Goal: Task Accomplishment & Management: Complete application form

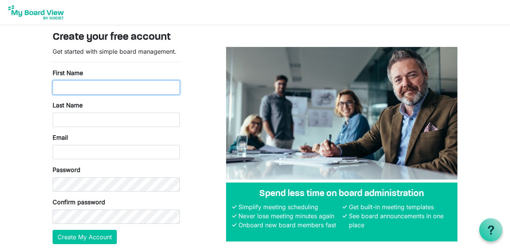
click at [58, 86] on input "First Name" at bounding box center [116, 87] width 127 height 14
type input "[PERSON_NAME]"
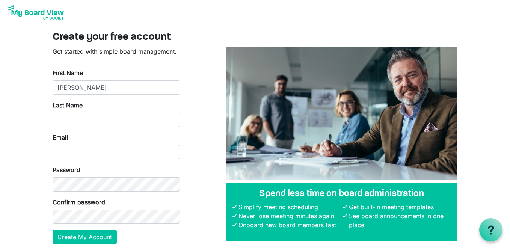
type input "Buck"
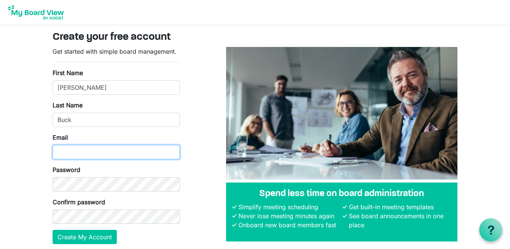
click at [74, 153] on input "Email" at bounding box center [116, 152] width 127 height 14
type input "cbuck2540@gmail.com"
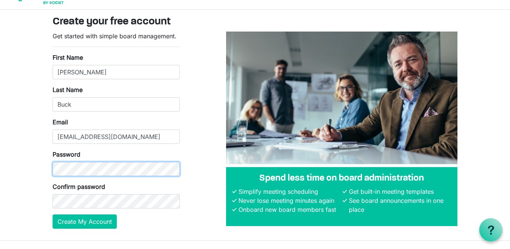
scroll to position [29, 0]
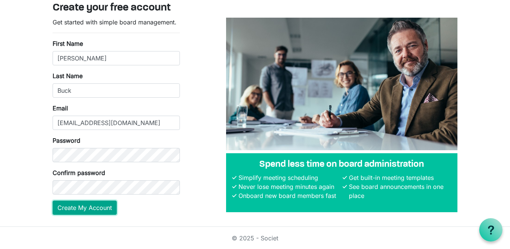
click at [69, 207] on button "Create My Account" at bounding box center [85, 207] width 64 height 14
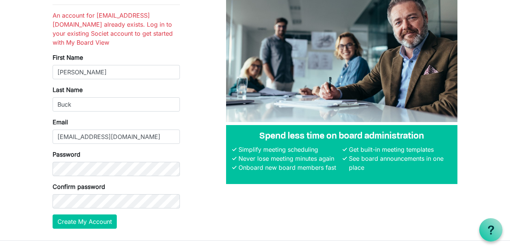
scroll to position [62, 0]
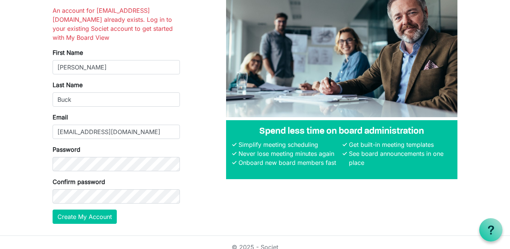
click at [208, 213] on div "Get started with simple board management. An account for cbuck2540@gmail.com al…" at bounding box center [255, 107] width 416 height 245
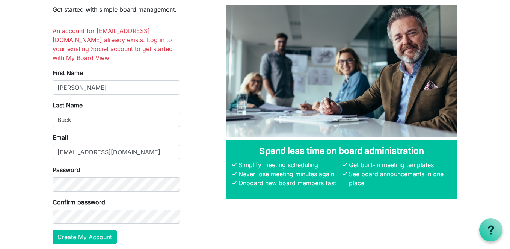
scroll to position [51, 0]
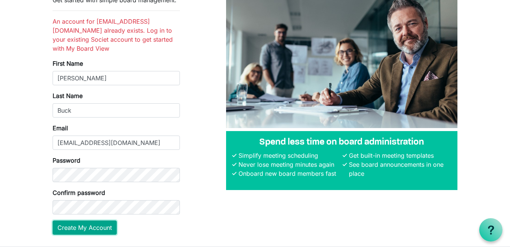
click at [74, 220] on button "Create My Account" at bounding box center [85, 227] width 64 height 14
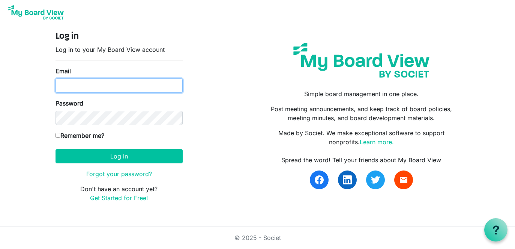
type input "[EMAIL_ADDRESS][DOMAIN_NAME]"
click at [113, 89] on input "cbuck2540@gmail.com" at bounding box center [119, 85] width 127 height 14
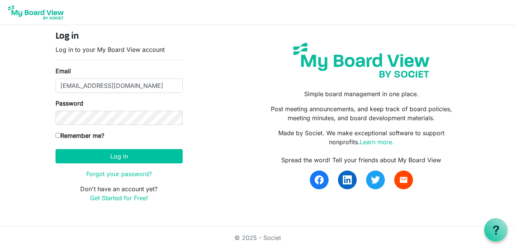
click at [137, 142] on div "Remember me?" at bounding box center [119, 137] width 127 height 12
click at [59, 134] on input "Remember me?" at bounding box center [58, 135] width 5 height 5
checkbox input "true"
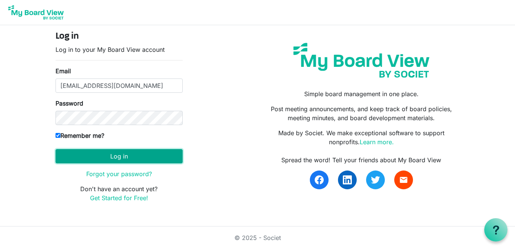
click at [71, 158] on button "Log in" at bounding box center [119, 156] width 127 height 14
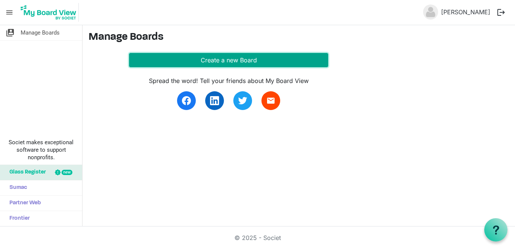
click at [219, 57] on button "Create a new Board" at bounding box center [228, 60] width 199 height 14
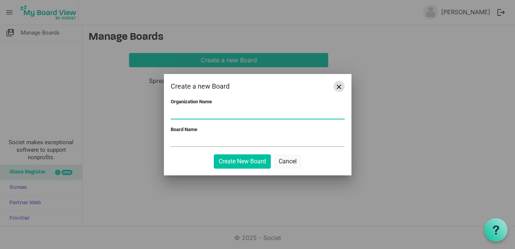
click at [337, 85] on span "Close" at bounding box center [339, 86] width 5 height 5
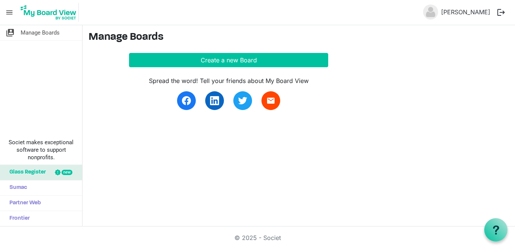
click at [12, 12] on span "menu" at bounding box center [9, 12] width 14 height 14
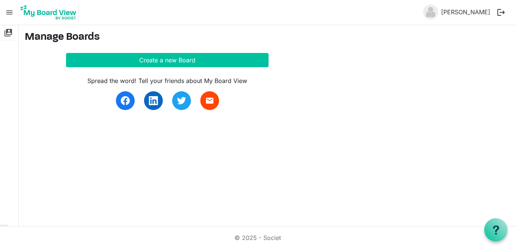
click at [7, 11] on span "menu" at bounding box center [9, 12] width 14 height 14
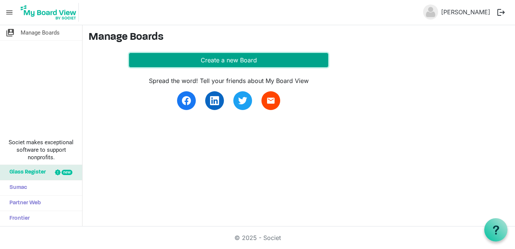
click at [174, 60] on button "Create a new Board" at bounding box center [228, 60] width 199 height 14
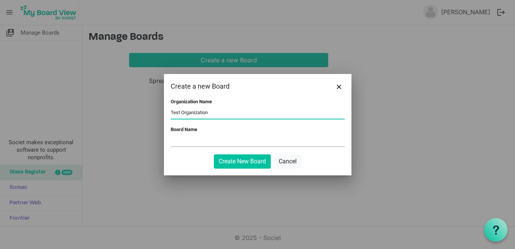
type input "Test Organization"
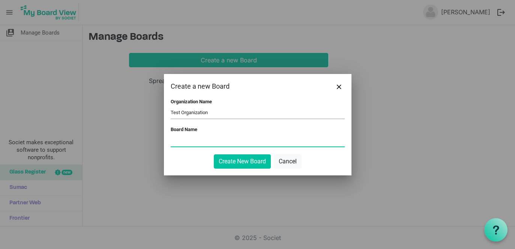
click at [173, 140] on input "Board Name" at bounding box center [258, 140] width 174 height 11
type input "Test Board"
click at [232, 160] on button "Create New Board" at bounding box center [242, 161] width 57 height 14
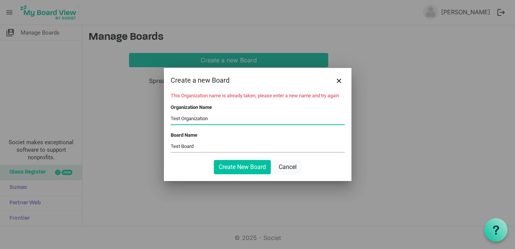
click at [210, 119] on input "Test Organization" at bounding box center [258, 118] width 174 height 11
type input "Test Org Name"
click at [199, 147] on input "Test Board" at bounding box center [258, 146] width 174 height 11
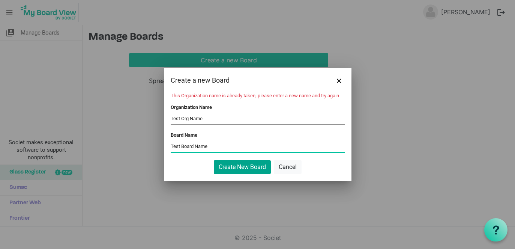
type input "Test Board Name"
click at [237, 166] on button "Create New Board" at bounding box center [242, 167] width 57 height 14
click at [244, 165] on button "Create New Board" at bounding box center [242, 167] width 57 height 14
click at [203, 118] on input "Test Org Name" at bounding box center [258, 118] width 174 height 11
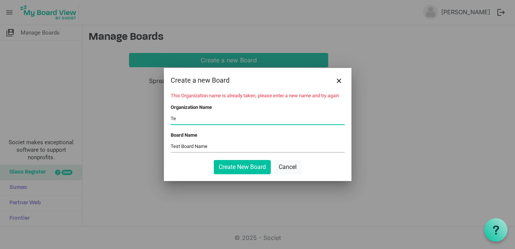
type input "T"
type input "Free Clinic"
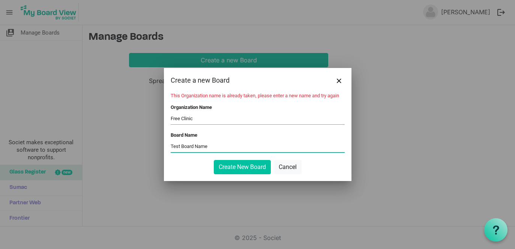
click at [209, 145] on input "Test Board Name" at bounding box center [258, 146] width 174 height 11
type input "T"
type input "Free Clinic Board"
click at [228, 167] on button "Create New Board" at bounding box center [242, 167] width 57 height 14
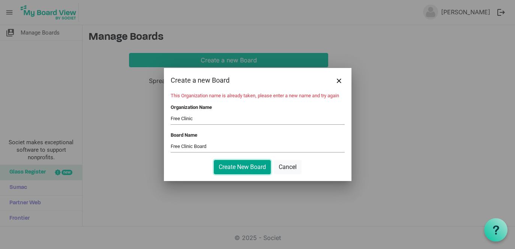
click at [228, 167] on button "Create New Board" at bounding box center [242, 167] width 57 height 14
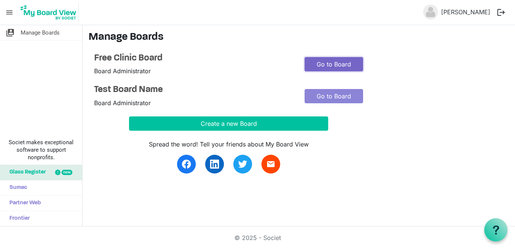
click at [322, 65] on link "Go to Board" at bounding box center [334, 64] width 59 height 14
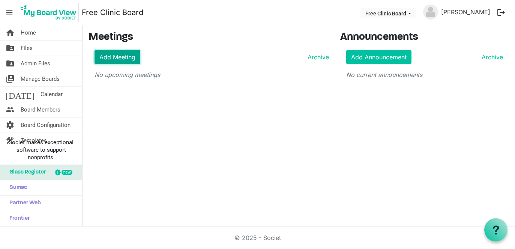
click at [124, 58] on link "Add Meeting" at bounding box center [118, 57] width 46 height 14
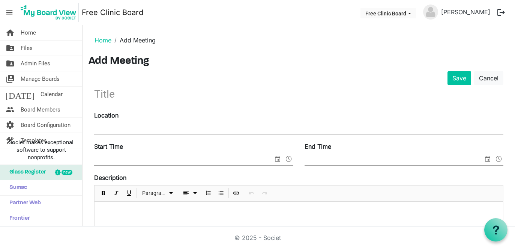
click at [139, 99] on input "text" at bounding box center [299, 94] width 410 height 18
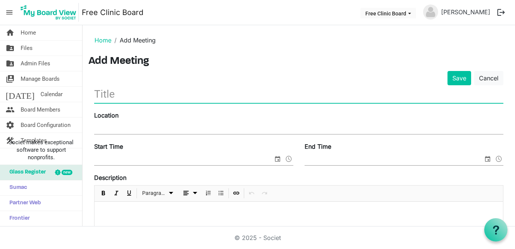
click at [132, 129] on input "Location" at bounding box center [299, 128] width 410 height 11
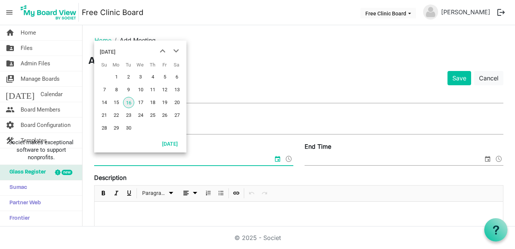
click at [134, 157] on input "Start Time" at bounding box center [183, 159] width 179 height 11
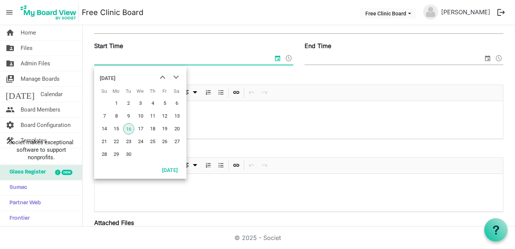
scroll to position [103, 0]
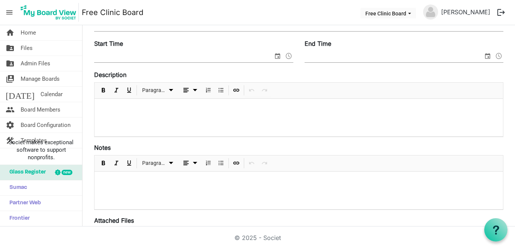
click at [293, 133] on div at bounding box center [299, 118] width 409 height 38
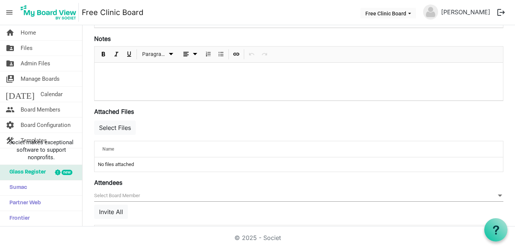
scroll to position [214, 0]
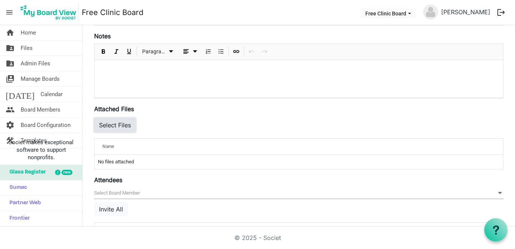
click at [124, 125] on button "Select Files" at bounding box center [115, 125] width 42 height 14
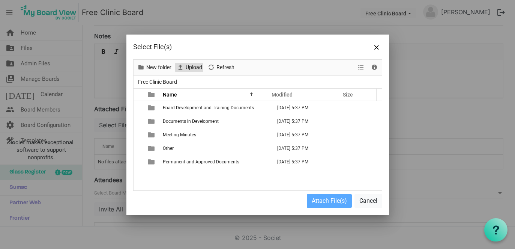
click at [194, 66] on span "Upload" at bounding box center [194, 67] width 18 height 9
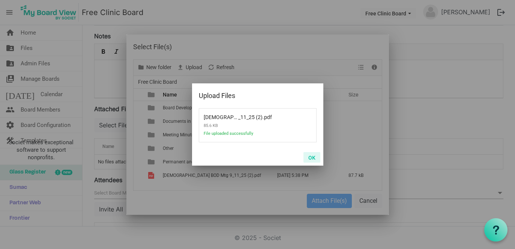
click at [313, 155] on button "OK" at bounding box center [312, 157] width 17 height 11
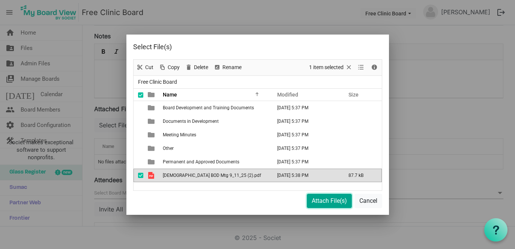
click at [314, 199] on button "Attach File(s)" at bounding box center [329, 201] width 45 height 14
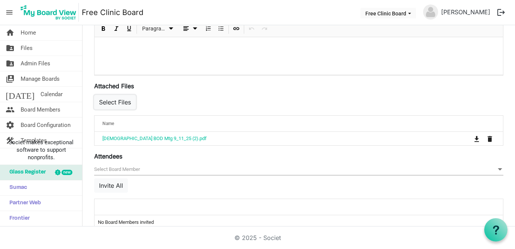
scroll to position [244, 0]
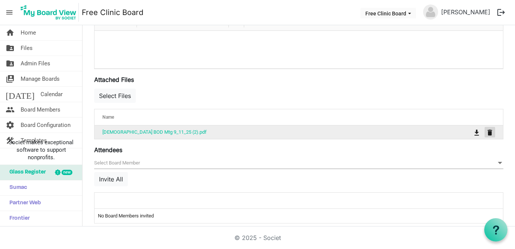
click at [488, 131] on span "is Command column column header" at bounding box center [490, 133] width 5 height 6
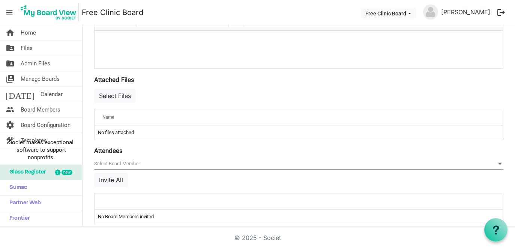
click at [101, 47] on div at bounding box center [299, 50] width 409 height 38
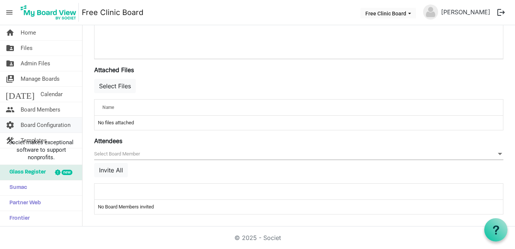
click at [53, 124] on span "Board Configuration" at bounding box center [46, 124] width 50 height 15
click at [48, 122] on span "Board Configuration" at bounding box center [46, 124] width 50 height 15
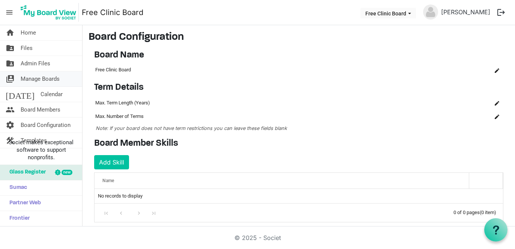
click at [47, 74] on span "Manage Boards" at bounding box center [40, 78] width 39 height 15
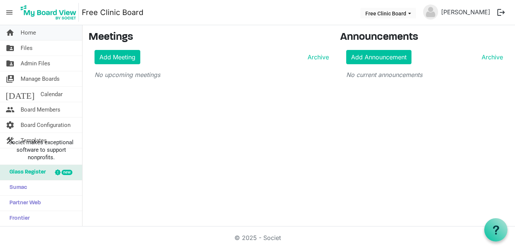
click at [26, 33] on span "Home" at bounding box center [28, 32] width 15 height 15
click at [25, 30] on span "Home" at bounding box center [28, 32] width 15 height 15
click at [29, 50] on span "Files" at bounding box center [27, 48] width 12 height 15
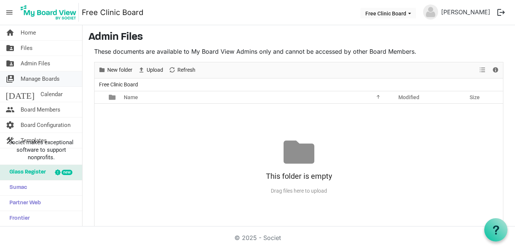
click at [31, 80] on span "Manage Boards" at bounding box center [40, 78] width 39 height 15
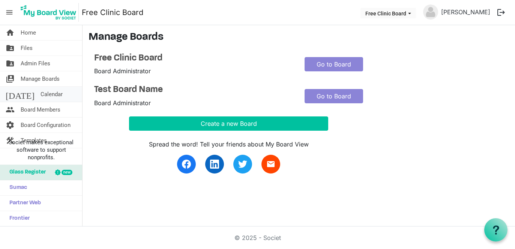
click at [41, 97] on span "Calendar" at bounding box center [52, 94] width 22 height 15
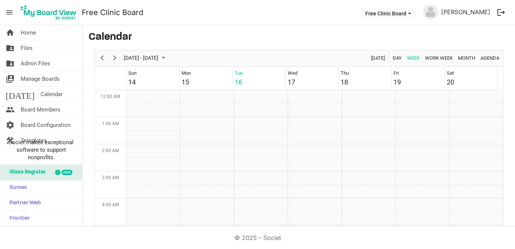
scroll to position [243, 0]
click at [34, 110] on span "Board Members" at bounding box center [41, 109] width 40 height 15
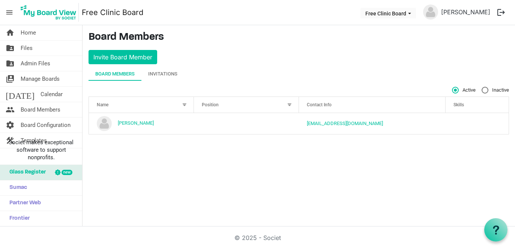
click at [503, 11] on button "logout" at bounding box center [502, 13] width 16 height 16
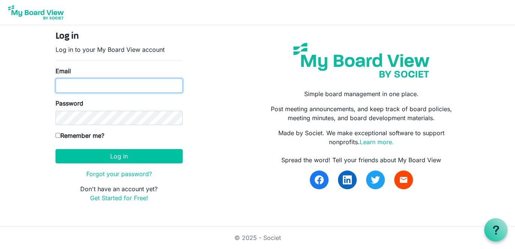
type input "[EMAIL_ADDRESS][DOMAIN_NAME]"
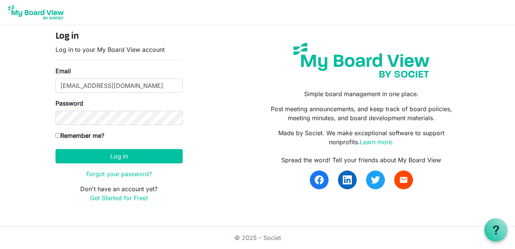
click at [227, 138] on div "Log in Log in to your My Board View account Email [EMAIL_ADDRESS][DOMAIN_NAME] …" at bounding box center [258, 119] width 416 height 177
click at [139, 173] on link "Forgot your password?" at bounding box center [119, 174] width 66 height 8
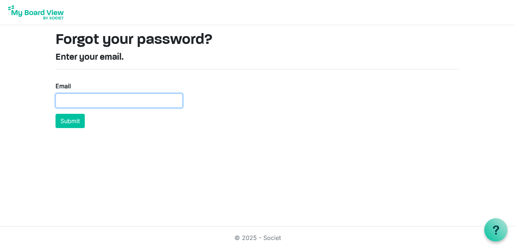
click at [96, 102] on input "Email" at bounding box center [119, 100] width 127 height 14
type input "cbuck2540@gmail.com"
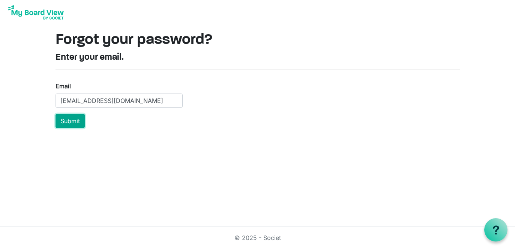
click at [76, 117] on button "Submit" at bounding box center [70, 121] width 29 height 14
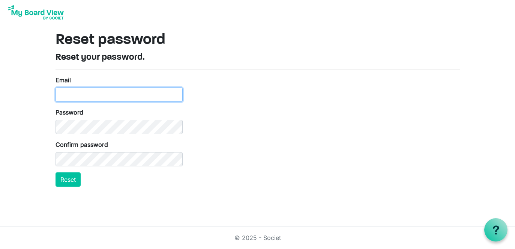
click at [88, 99] on input "Email" at bounding box center [119, 94] width 127 height 14
type input "cbuck2540@gmail.com"
click at [70, 180] on button "Reset" at bounding box center [68, 179] width 25 height 14
